Goal: Browse casually

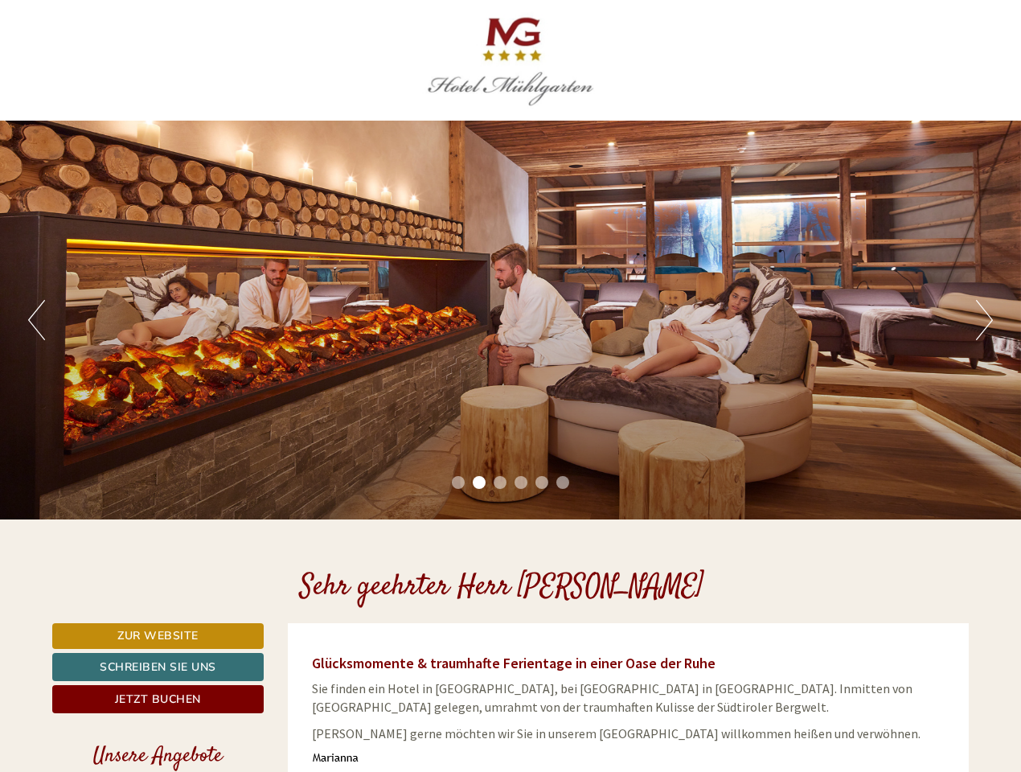
click at [510, 386] on div "Previous Next 1 2 3 4 5 6" at bounding box center [510, 320] width 1021 height 399
click at [36, 320] on button "Previous" at bounding box center [36, 320] width 17 height 40
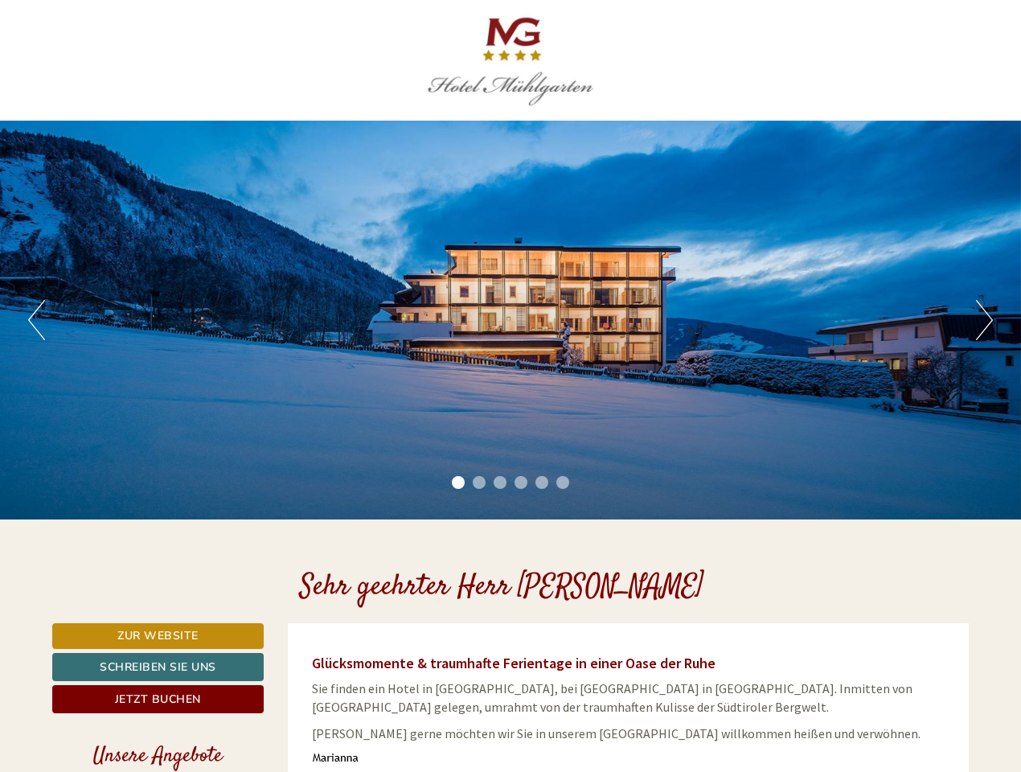
click at [510, 320] on div "Previous Next 1 2 3 4 5 6" at bounding box center [510, 320] width 1021 height 399
click at [984, 320] on button "Next" at bounding box center [984, 320] width 17 height 40
click at [458, 482] on li "1" at bounding box center [458, 482] width 13 height 13
click at [479, 482] on li "2" at bounding box center [479, 482] width 13 height 13
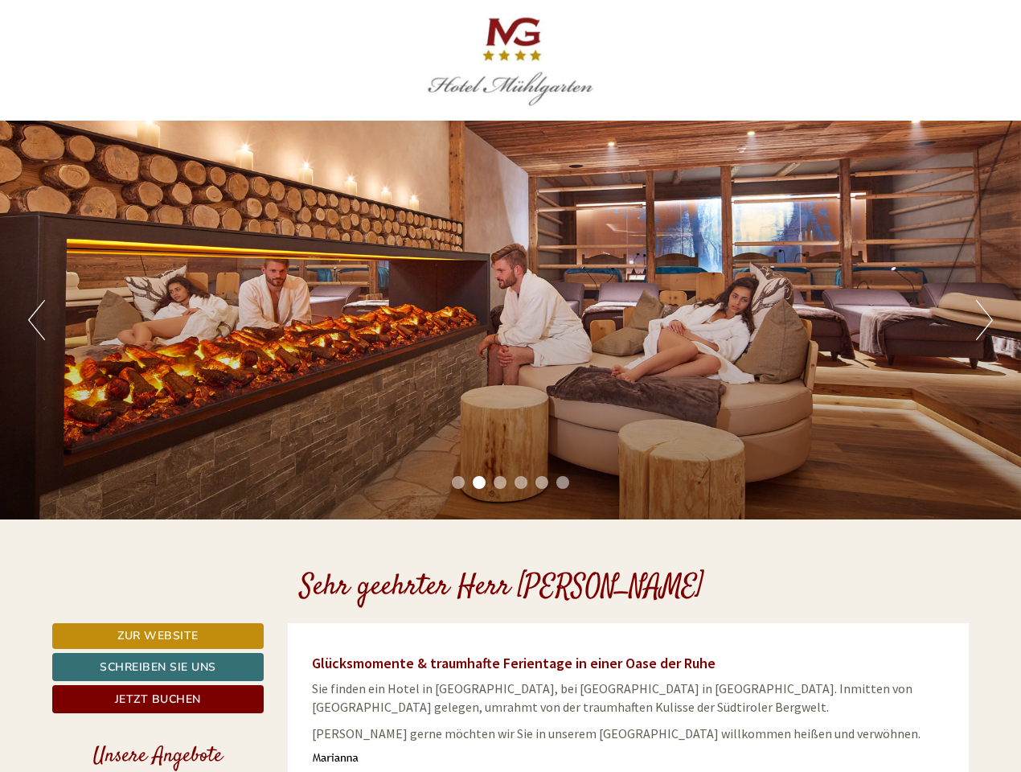
click at [500, 482] on li "3" at bounding box center [499, 482] width 13 height 13
click at [521, 482] on li "4" at bounding box center [520, 482] width 13 height 13
click at [542, 482] on li "5" at bounding box center [541, 482] width 13 height 13
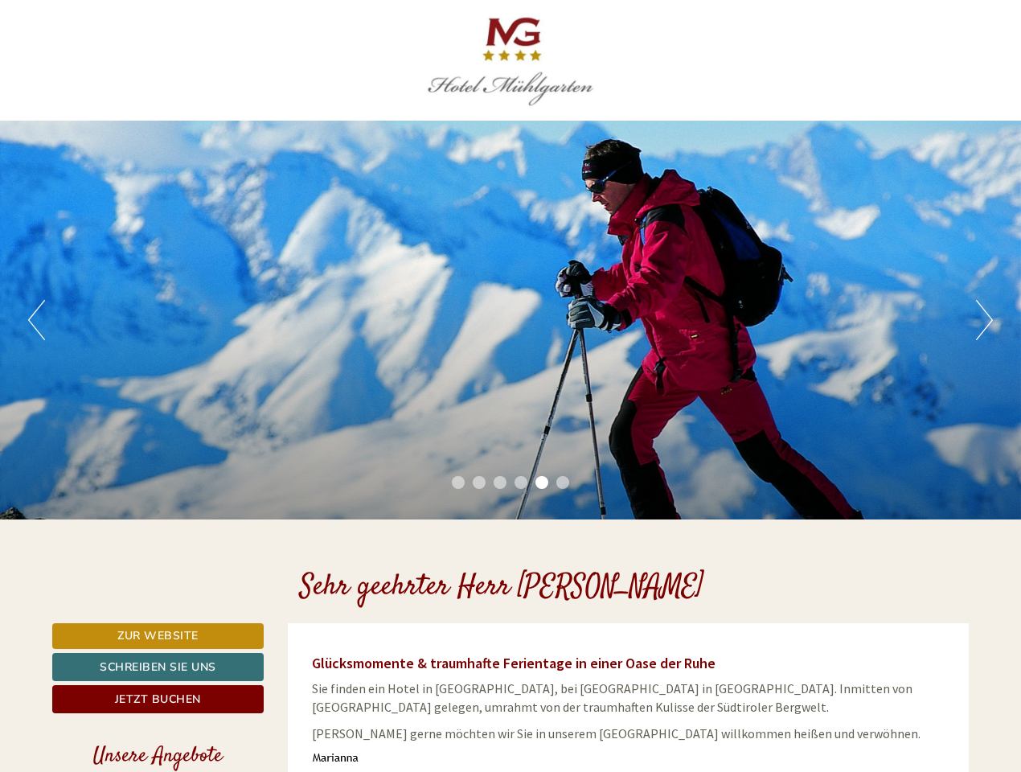
click at [563, 482] on li "6" at bounding box center [562, 482] width 13 height 13
